Goal: Information Seeking & Learning: Check status

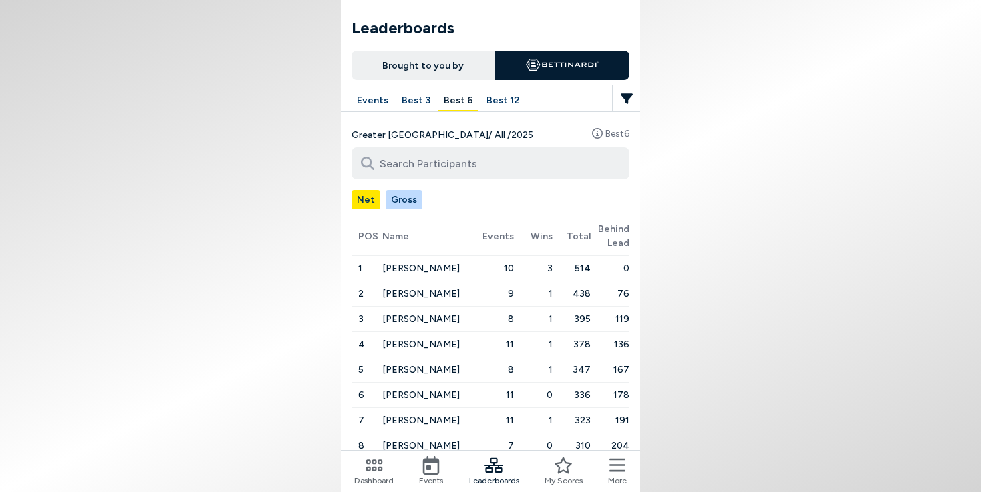
click at [438, 474] on icon at bounding box center [431, 465] width 17 height 19
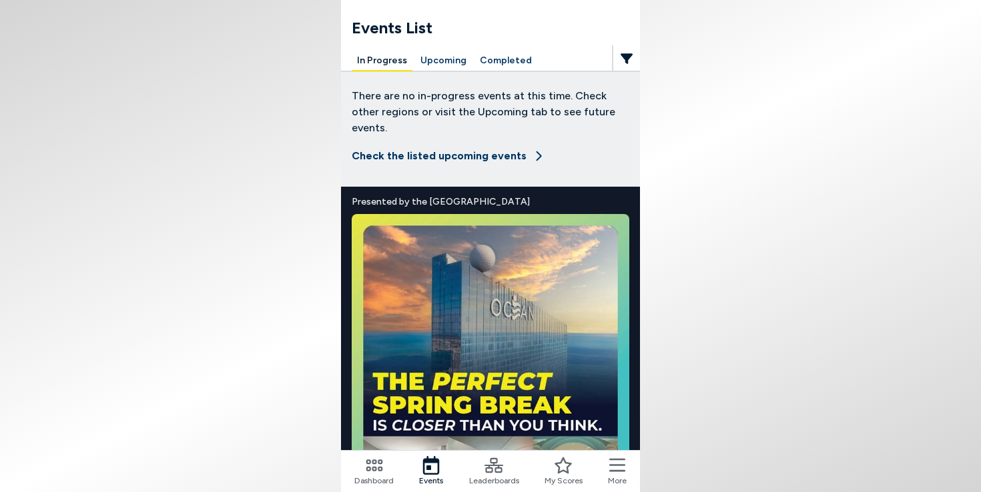
click at [489, 56] on button "Completed" at bounding box center [505, 61] width 63 height 21
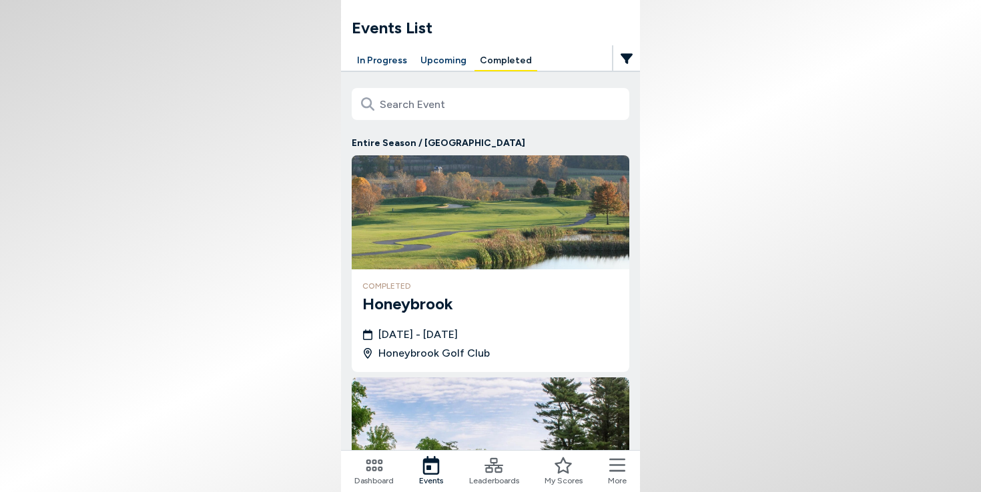
click at [414, 304] on h3 "Honeybrook" at bounding box center [490, 304] width 256 height 24
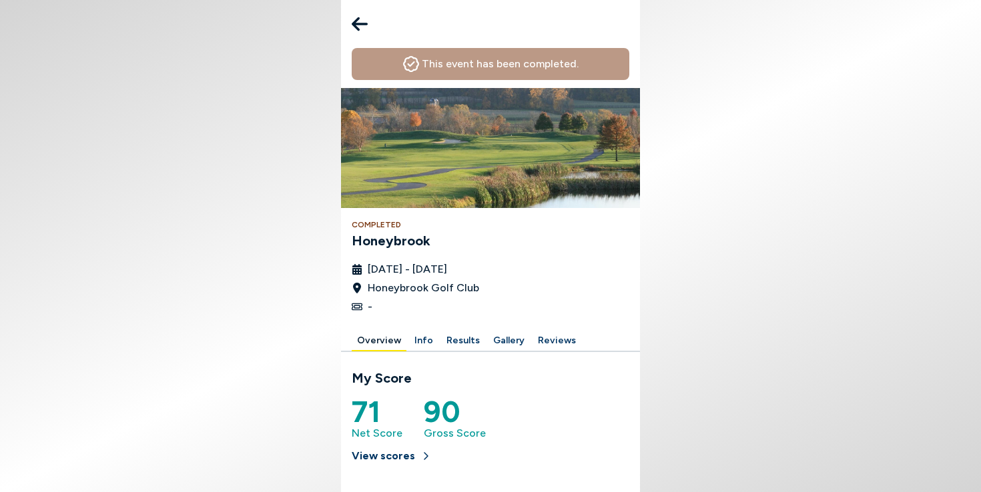
click at [454, 342] on button "Results" at bounding box center [463, 341] width 44 height 21
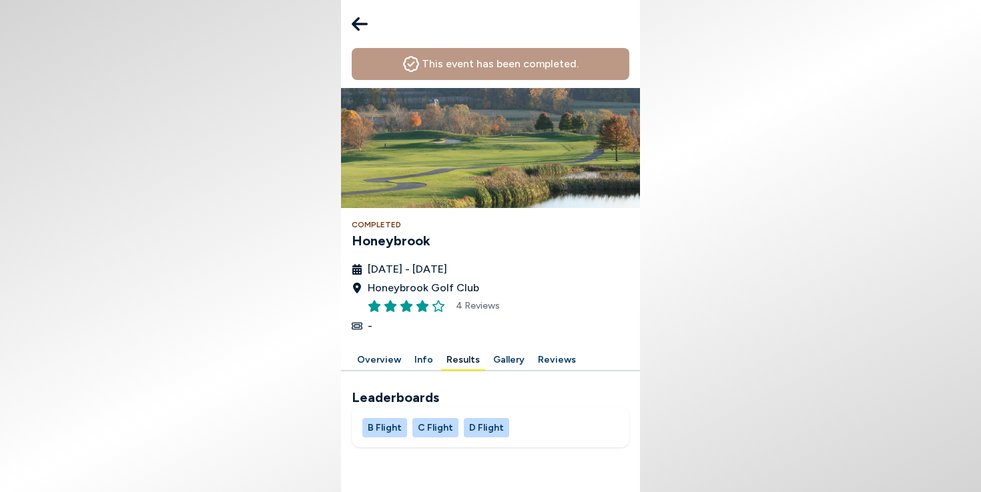
click at [378, 429] on button "B Flight" at bounding box center [384, 427] width 45 height 19
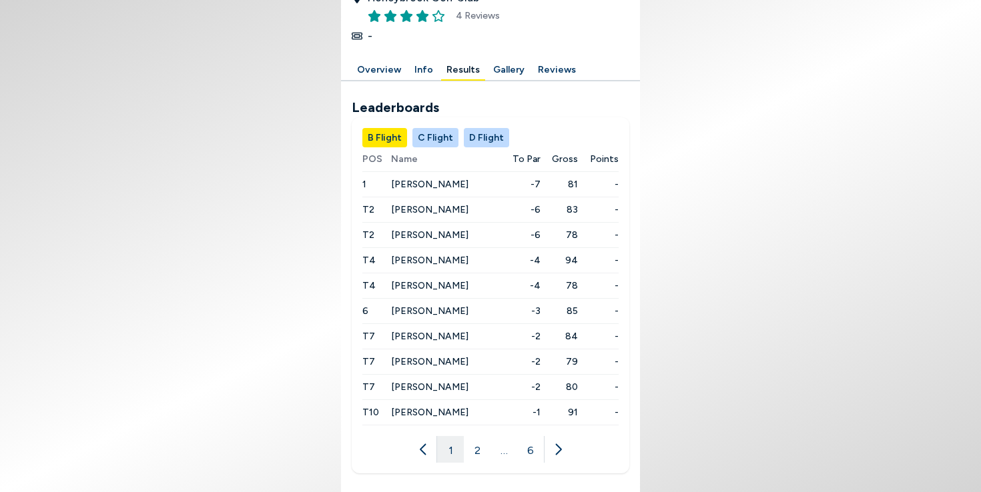
scroll to position [22, 0]
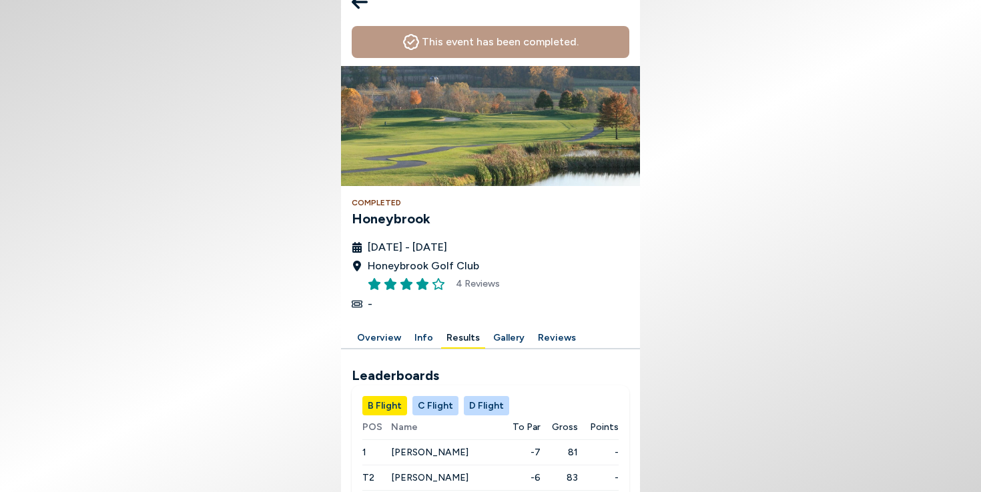
click at [363, 9] on icon at bounding box center [360, 2] width 16 height 27
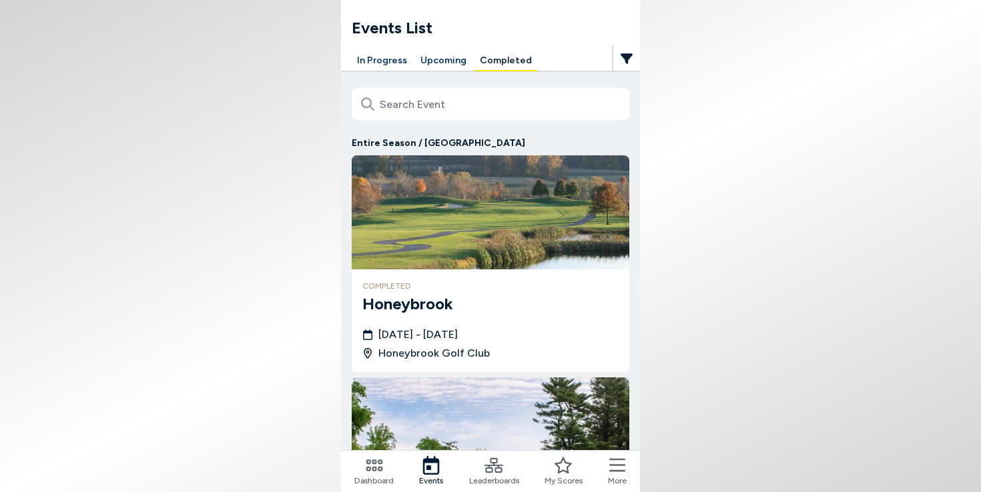
click at [424, 67] on button "Upcoming" at bounding box center [443, 61] width 57 height 21
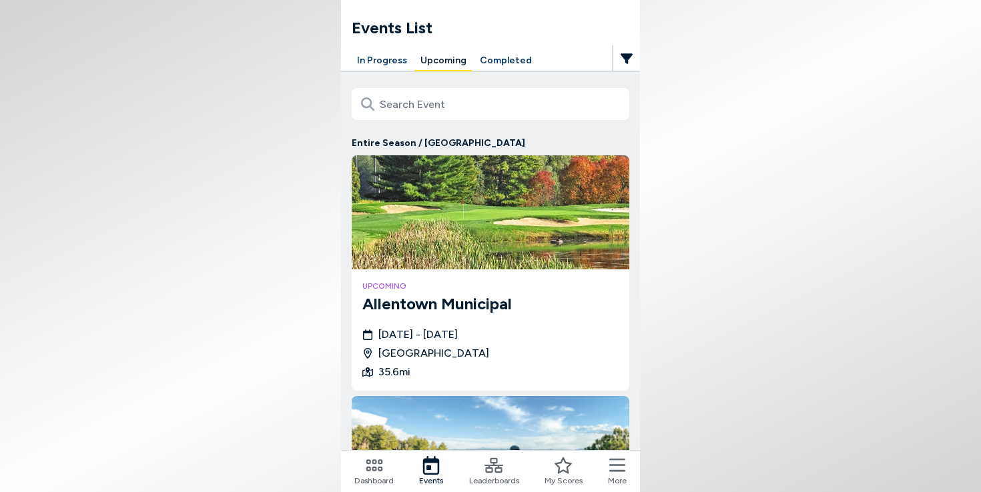
click at [625, 58] on icon "button" at bounding box center [626, 58] width 12 height 11
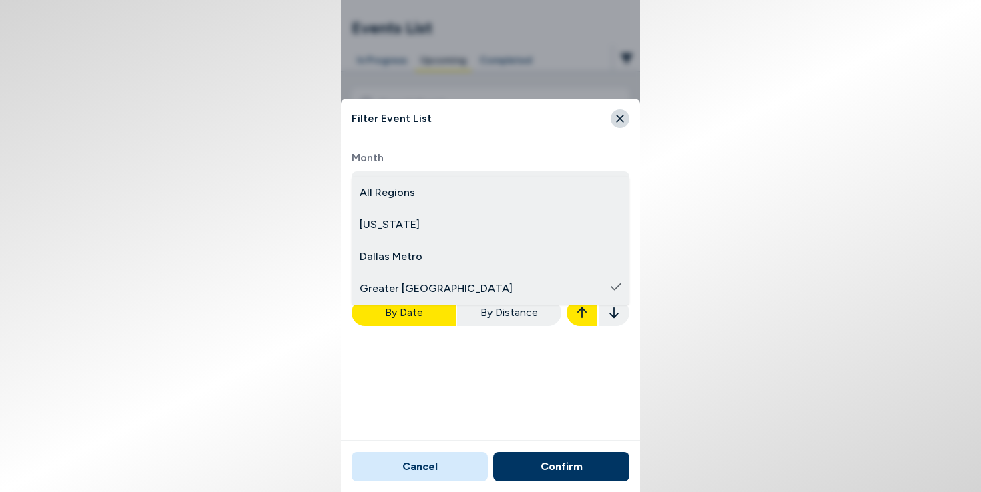
click at [513, 261] on body "Events List In Progress Upcoming Completed Entire Season / [GEOGRAPHIC_DATA] up…" at bounding box center [490, 246] width 981 height 492
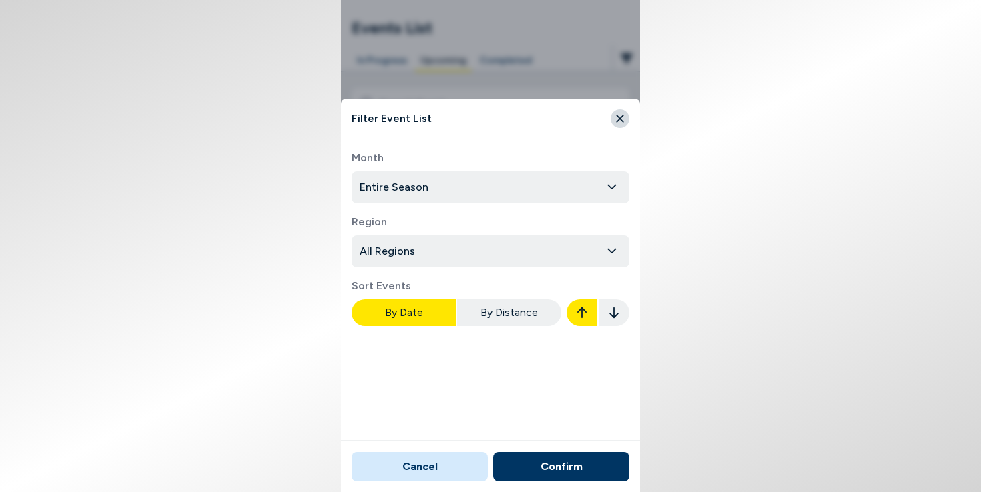
click at [574, 469] on button "Confirm" at bounding box center [561, 466] width 136 height 29
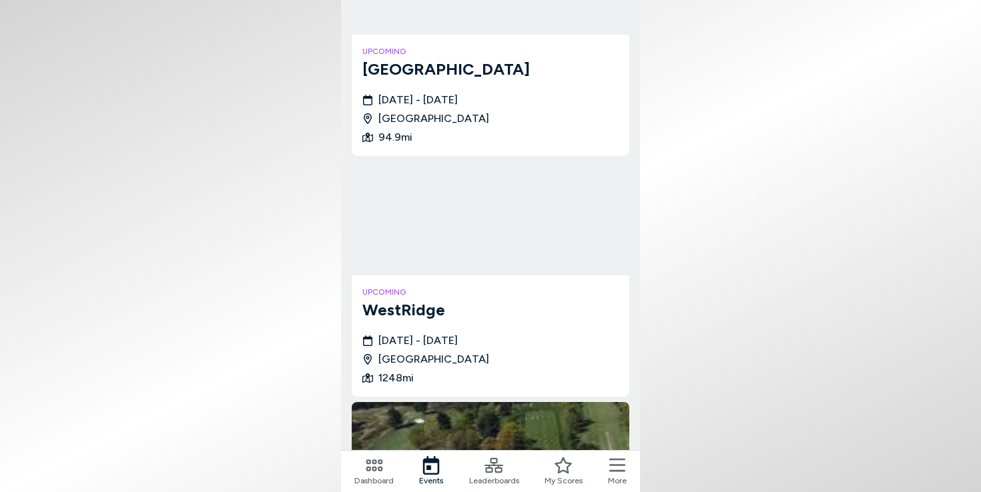
scroll to position [697, 0]
